Goal: Information Seeking & Learning: Learn about a topic

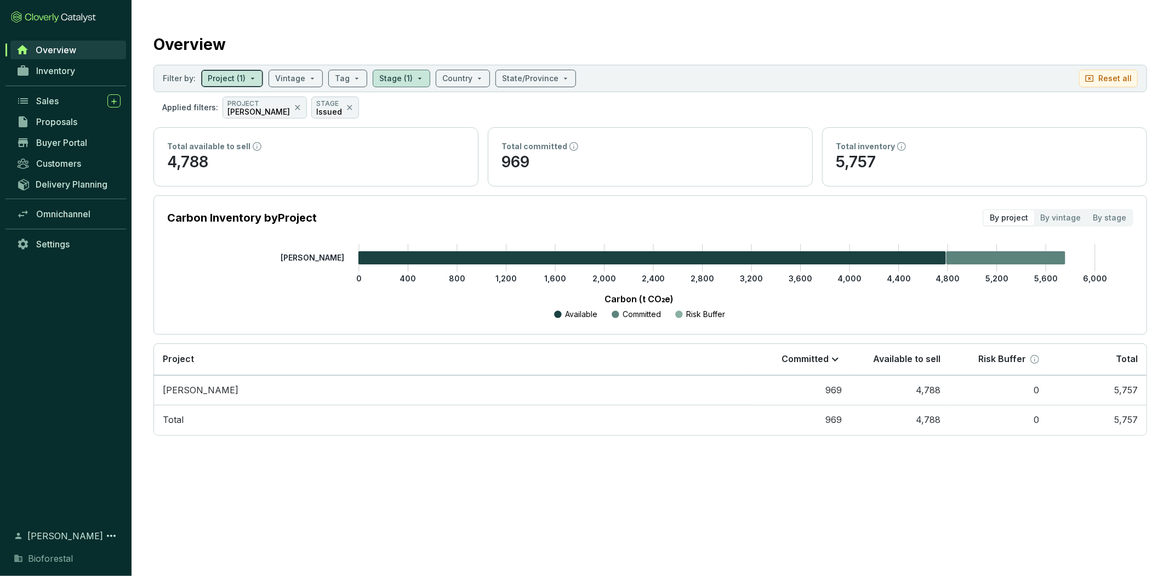
click at [248, 83] on span at bounding box center [232, 78] width 49 height 16
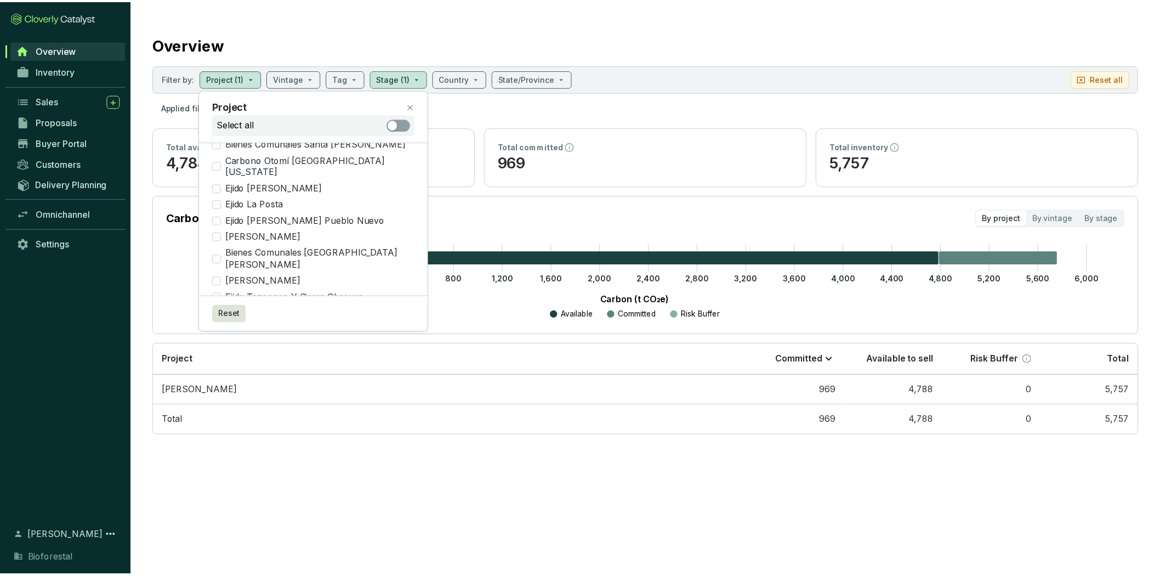
scroll to position [578, 0]
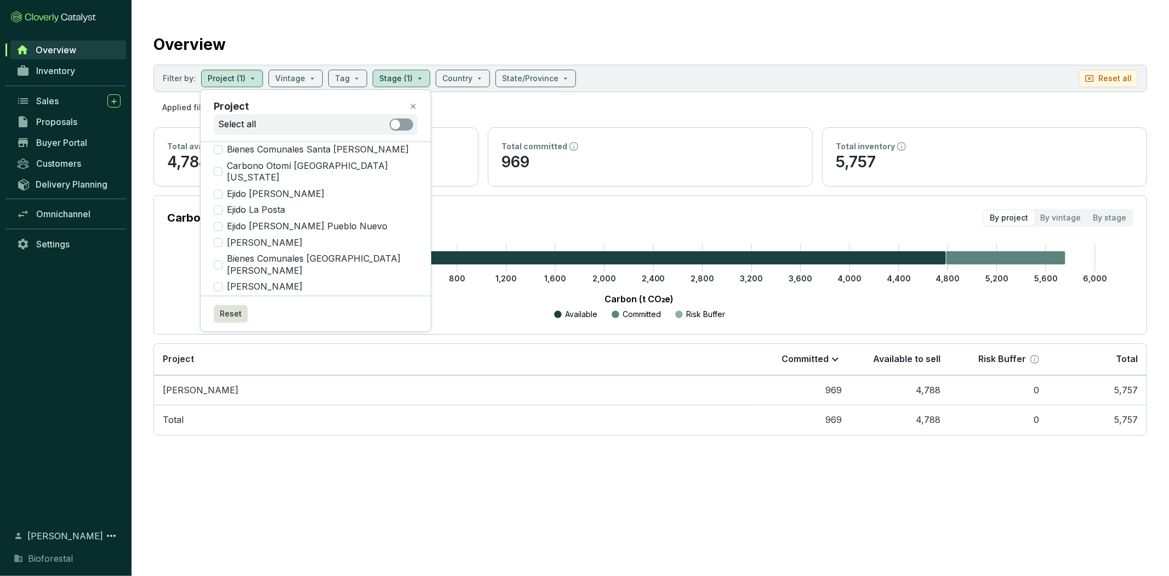
click at [222, 299] on input "Ejido Tezopaco Y Sierra Obscura" at bounding box center [218, 303] width 9 height 9
checkbox input "true"
click at [730, 60] on section "Overview Filter by: Project (2) Vintage Tag Stage (1) Country State/Province Re…" at bounding box center [651, 232] width 1038 height 464
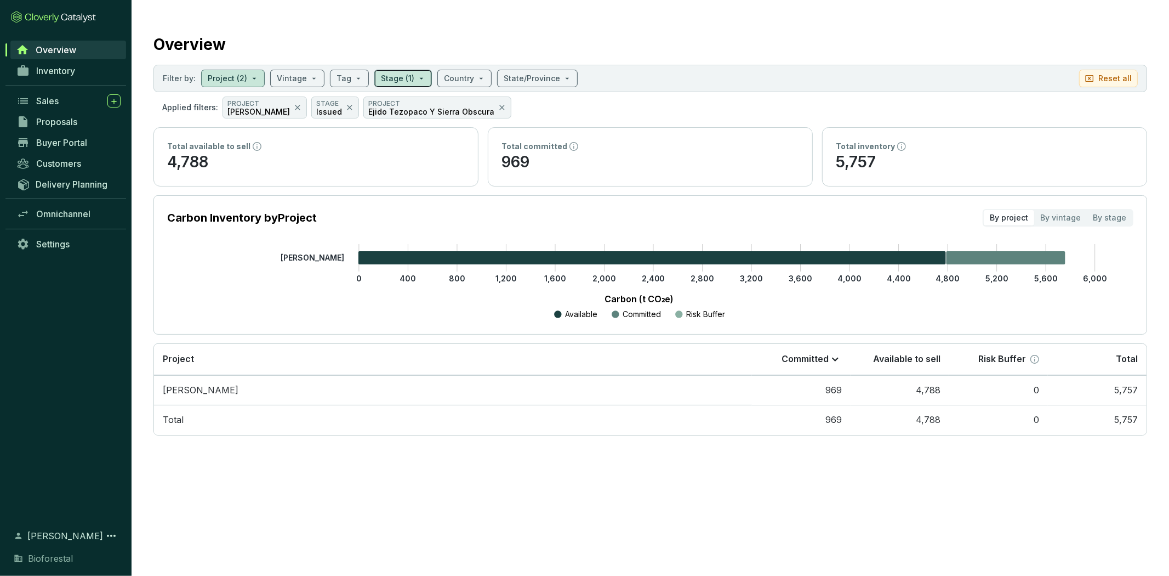
click at [386, 75] on input "search" at bounding box center [397, 78] width 33 height 16
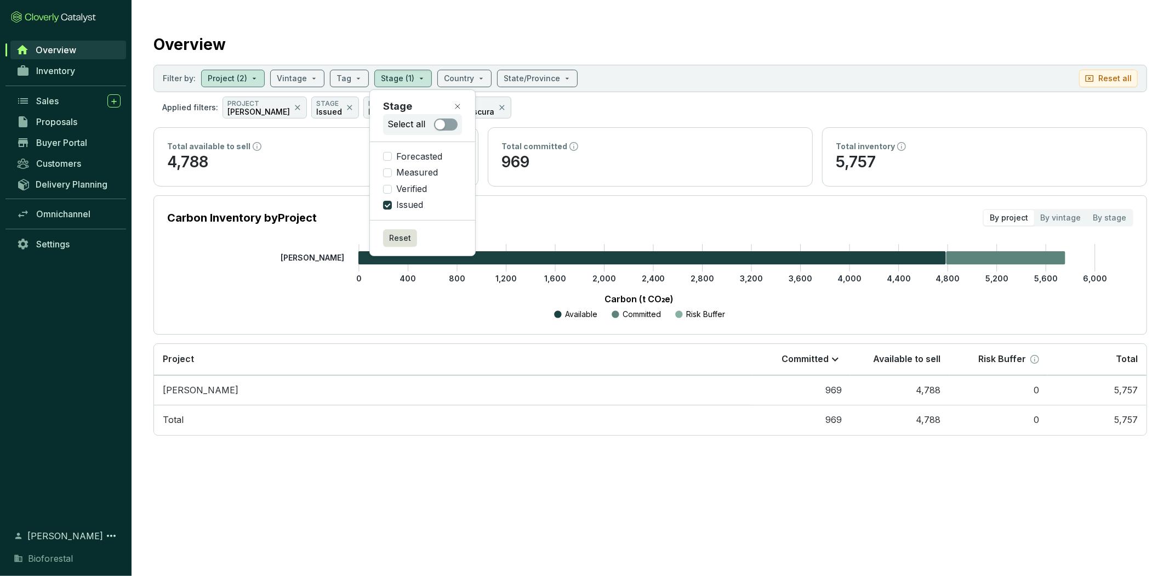
click at [457, 103] on icon at bounding box center [457, 106] width 9 height 9
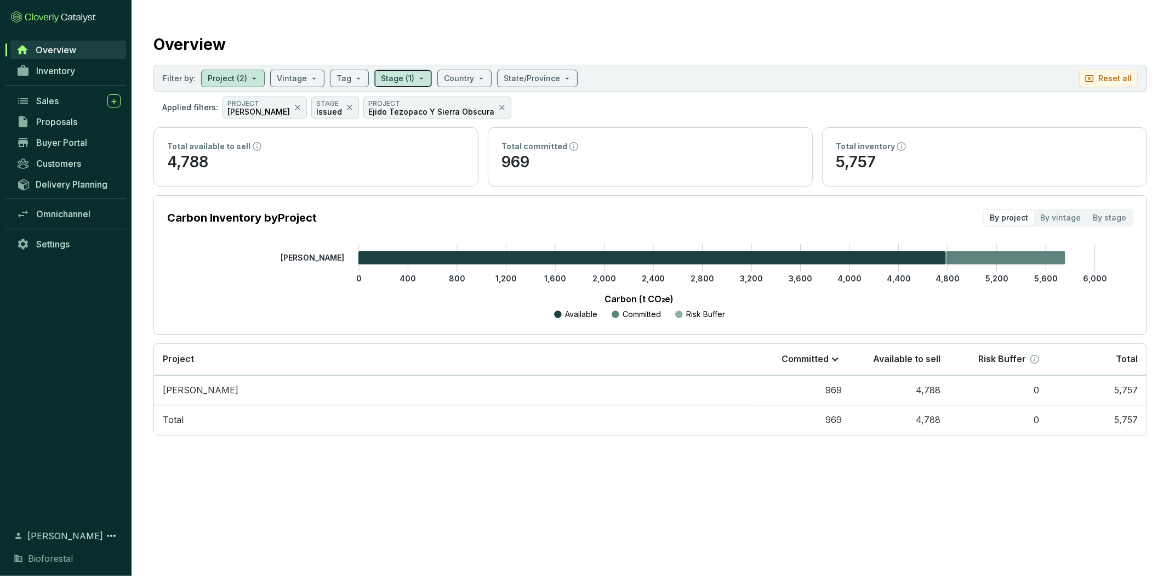
click at [402, 79] on input "search" at bounding box center [397, 78] width 33 height 16
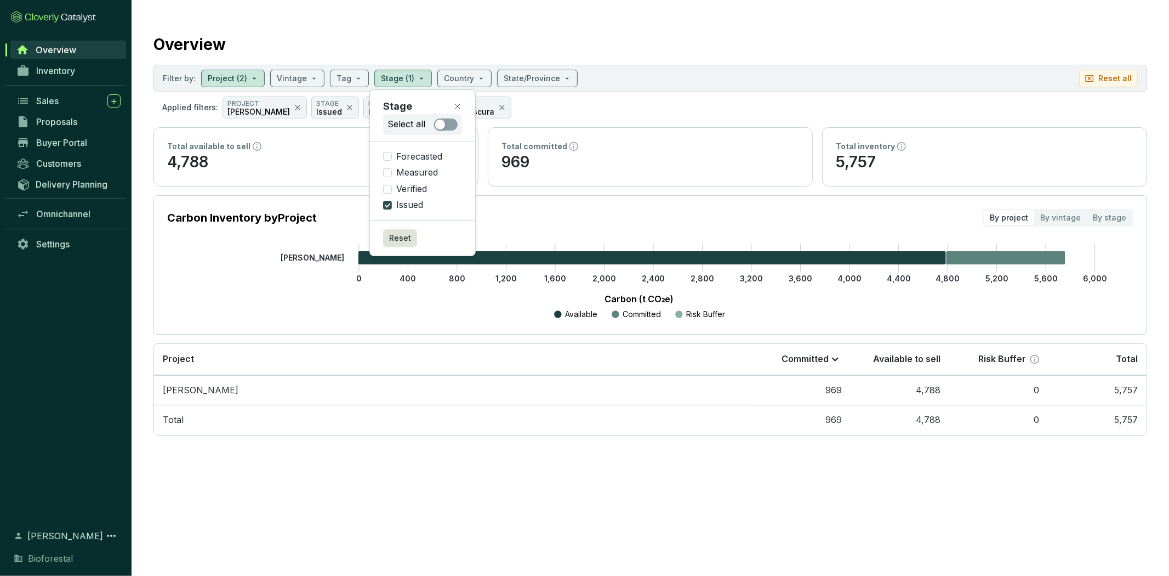
click at [386, 203] on input "Issued" at bounding box center [387, 205] width 9 height 9
checkbox input "false"
click at [711, 20] on section "Overview Filter by: Project (2) Vintage Tag Stage Country State/Province Reset …" at bounding box center [651, 232] width 1038 height 464
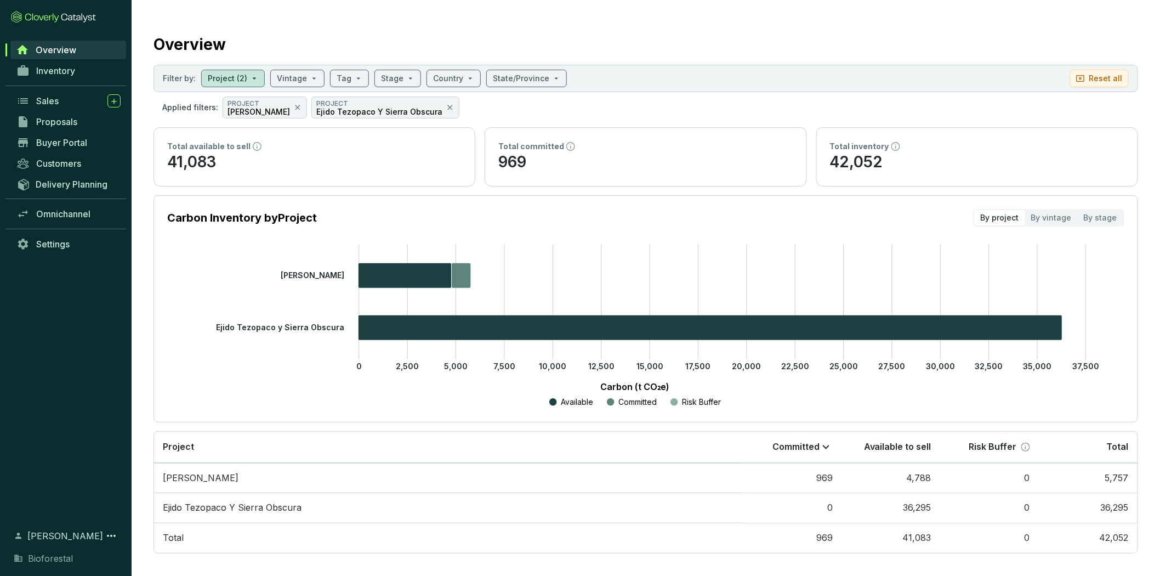
scroll to position [7, 0]
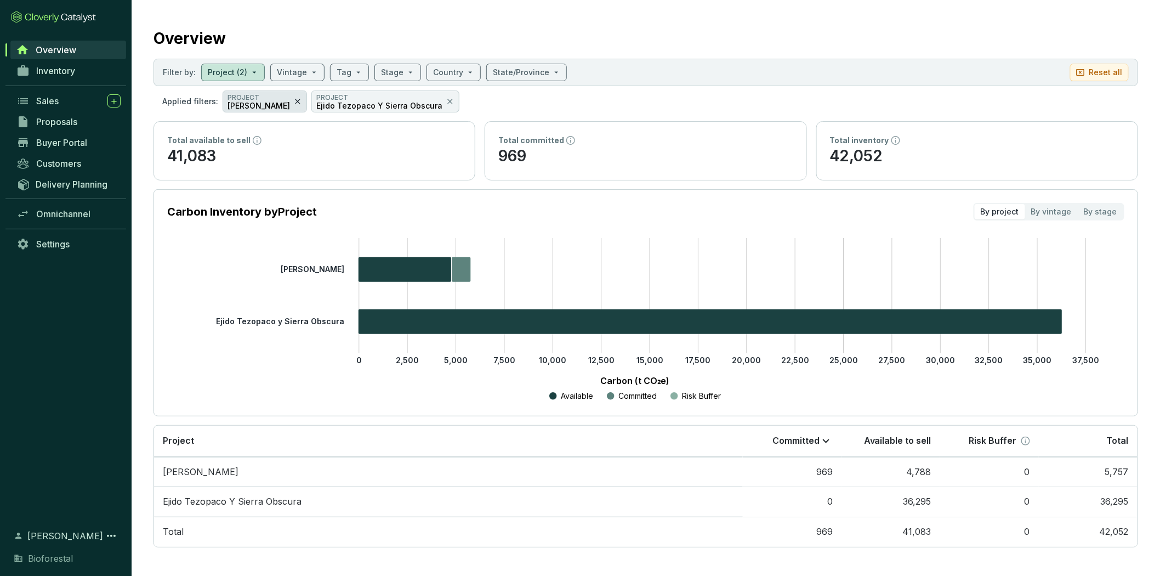
click at [293, 102] on icon at bounding box center [297, 101] width 9 height 13
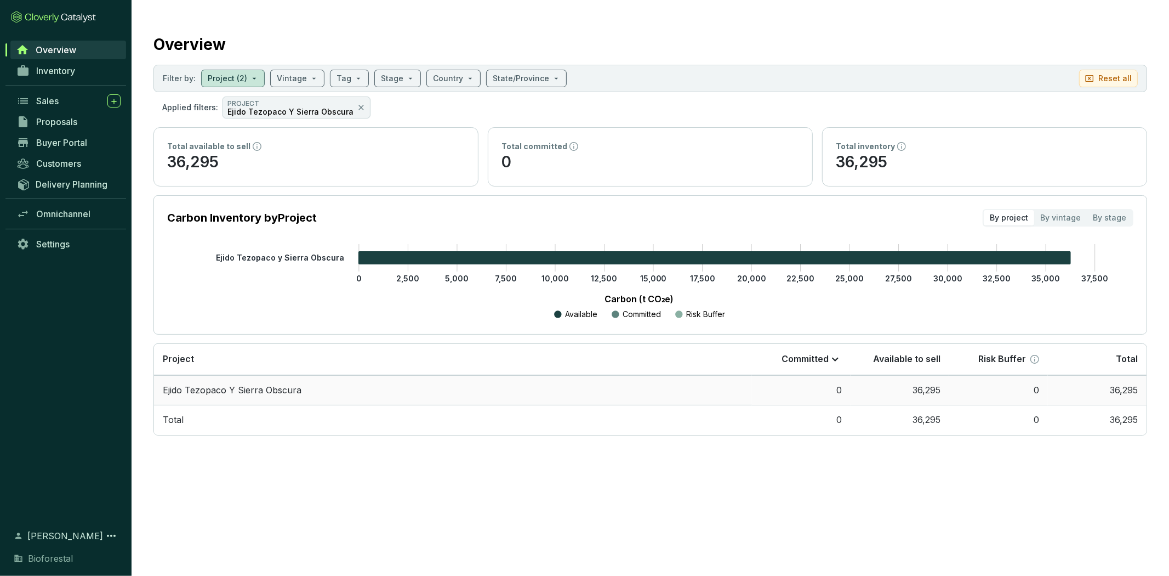
click at [819, 384] on td "0" at bounding box center [801, 390] width 99 height 30
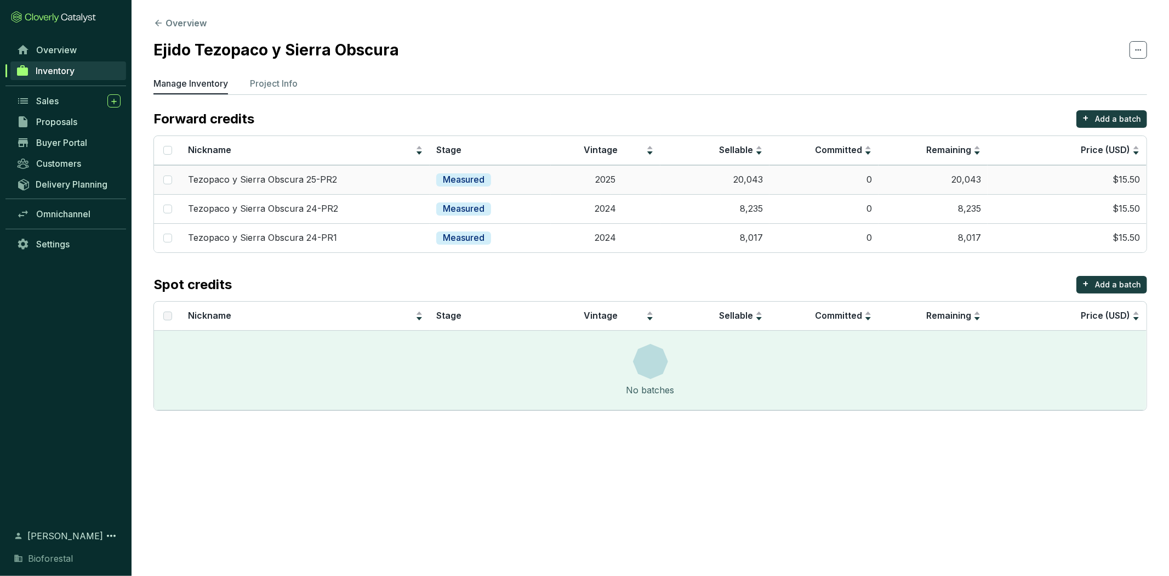
click at [748, 179] on td "20,043" at bounding box center [714, 179] width 109 height 29
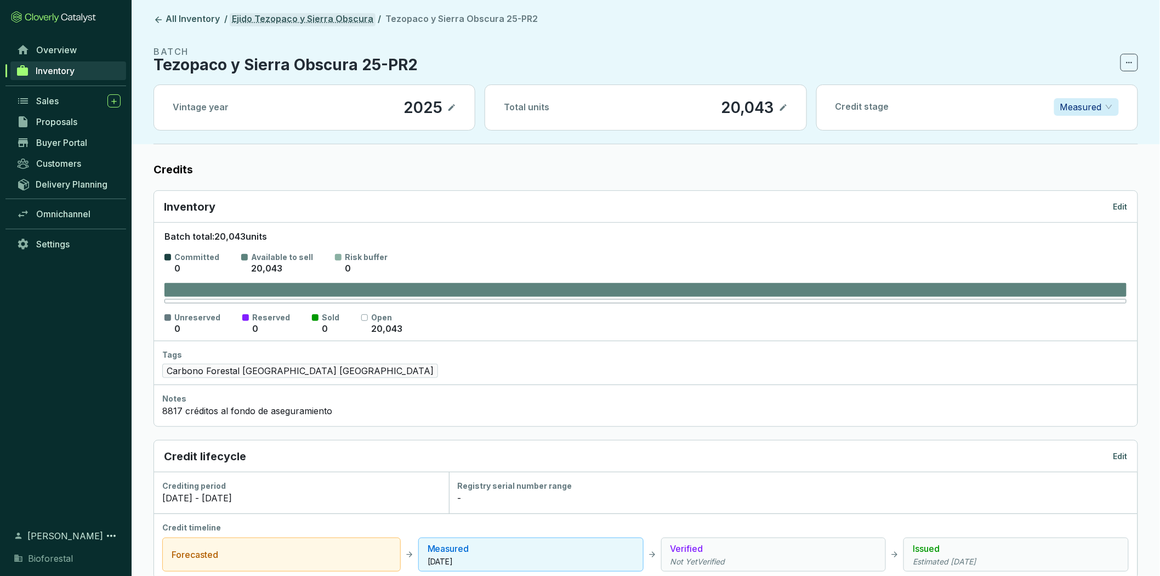
click at [331, 21] on link "Ejido Tezopaco y Sierra Obscura" at bounding box center [303, 19] width 146 height 13
